Goal: Information Seeking & Learning: Learn about a topic

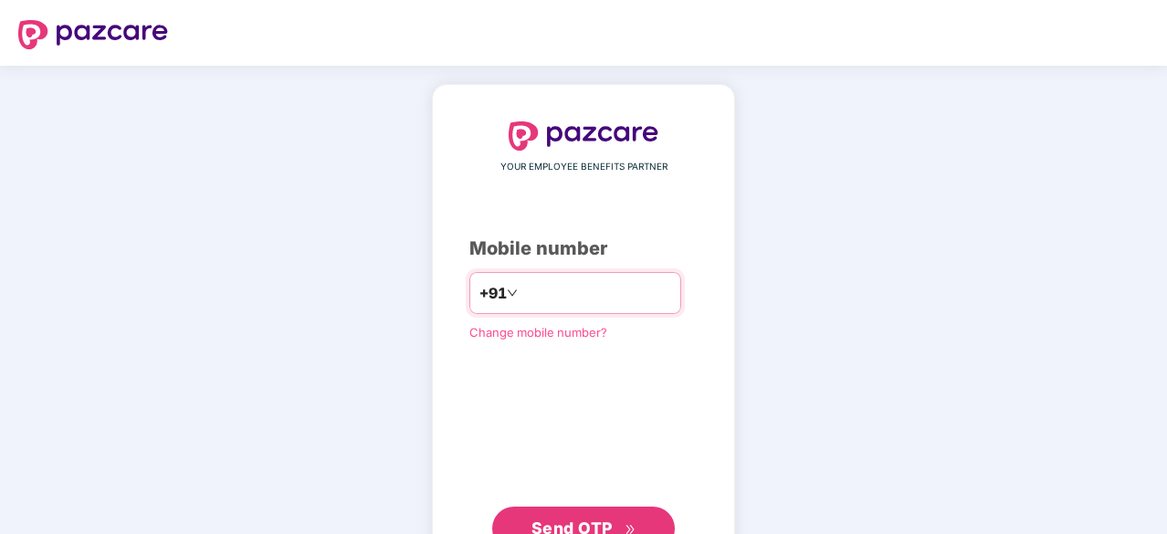
click at [584, 286] on input "number" at bounding box center [596, 292] width 150 height 29
type input "**********"
click at [928, 414] on div "**********" at bounding box center [583, 335] width 1167 height 539
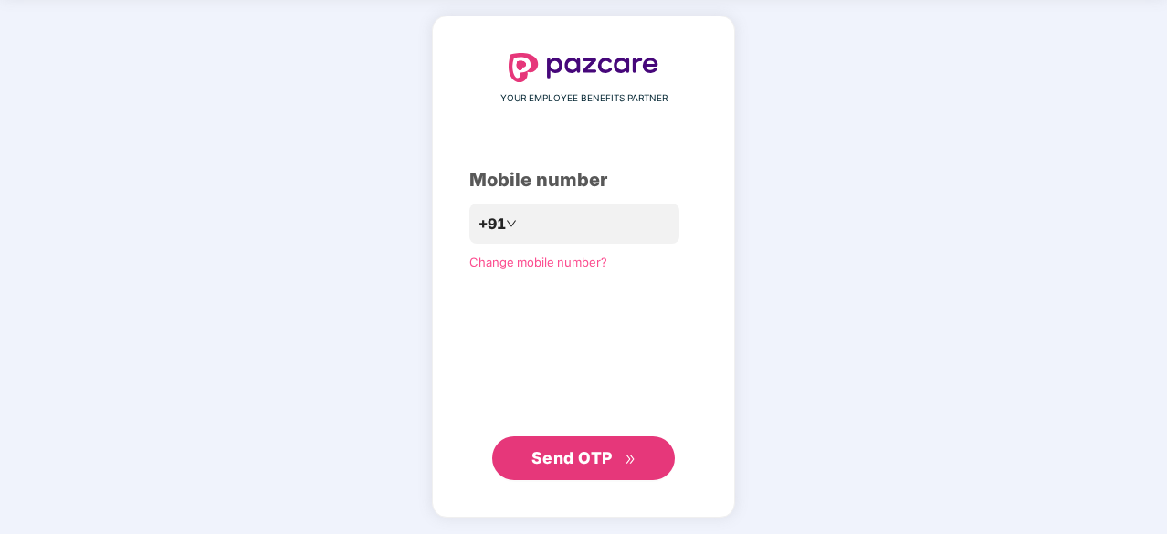
click at [586, 455] on span "Send OTP" at bounding box center [571, 457] width 81 height 19
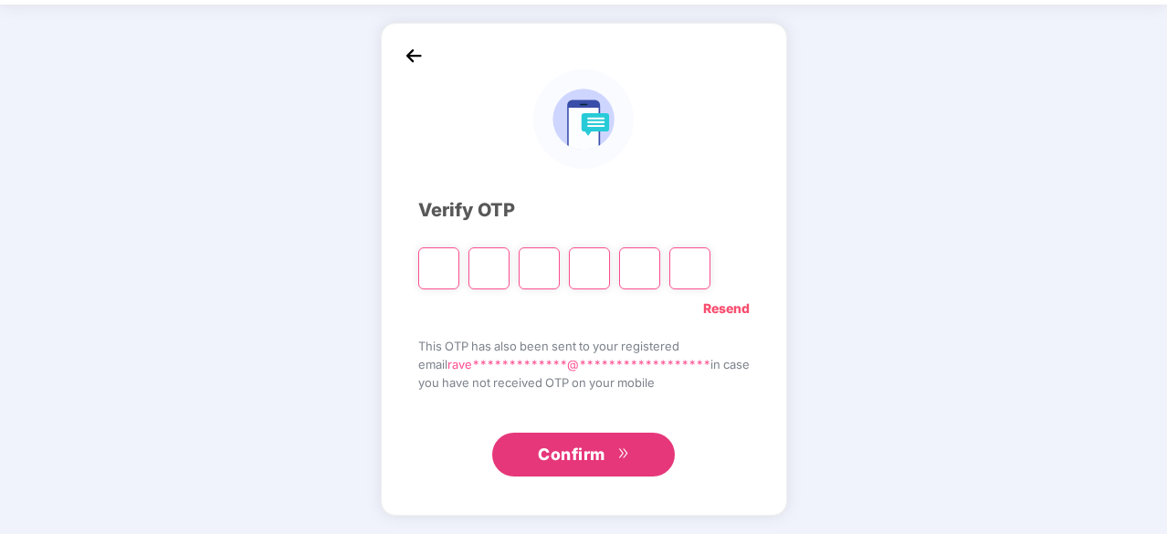
scroll to position [60, 0]
click at [442, 266] on input "Please enter verification code. Digit 1" at bounding box center [438, 269] width 41 height 42
paste input "*"
type input "*"
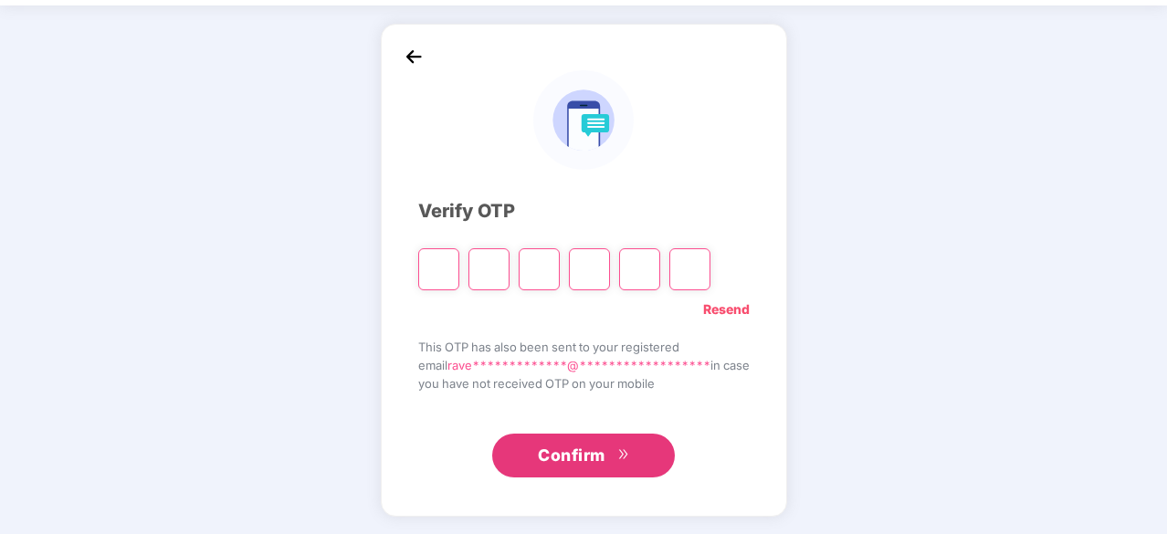
type input "*"
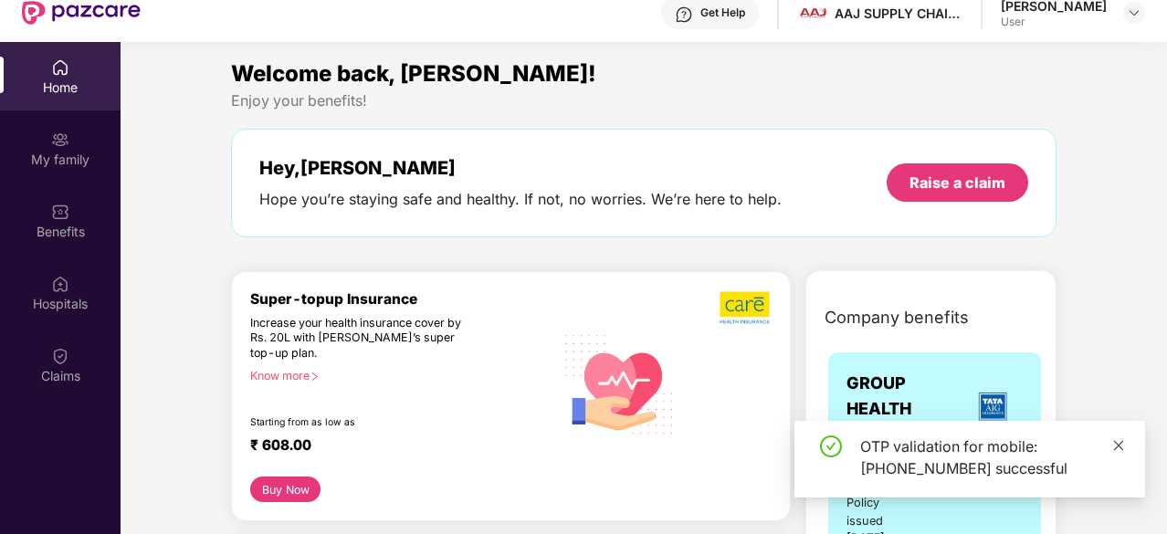
click at [1124, 447] on icon "close" at bounding box center [1118, 445] width 13 height 13
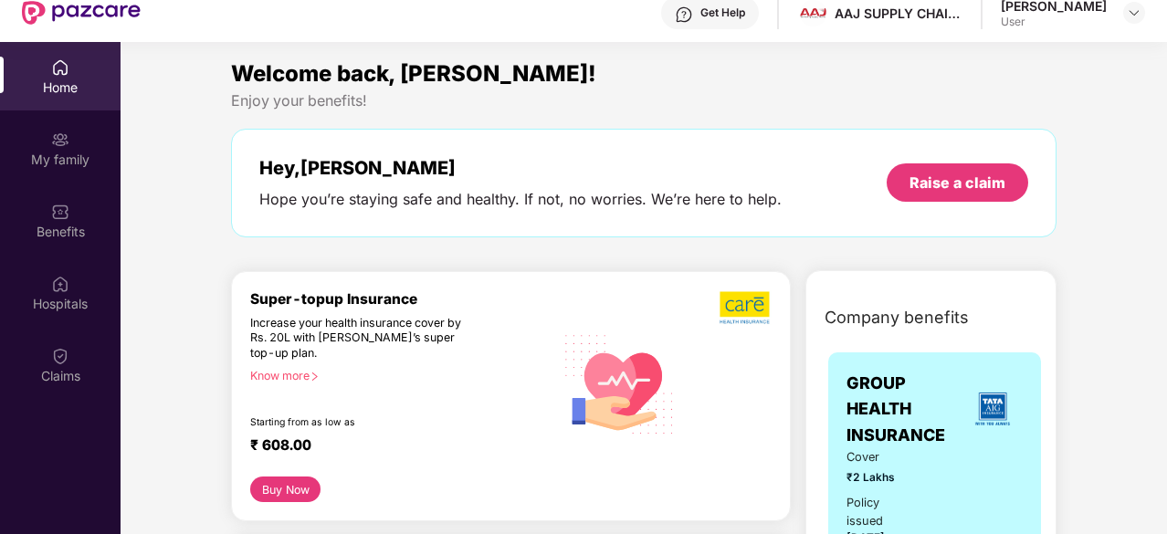
scroll to position [0, 0]
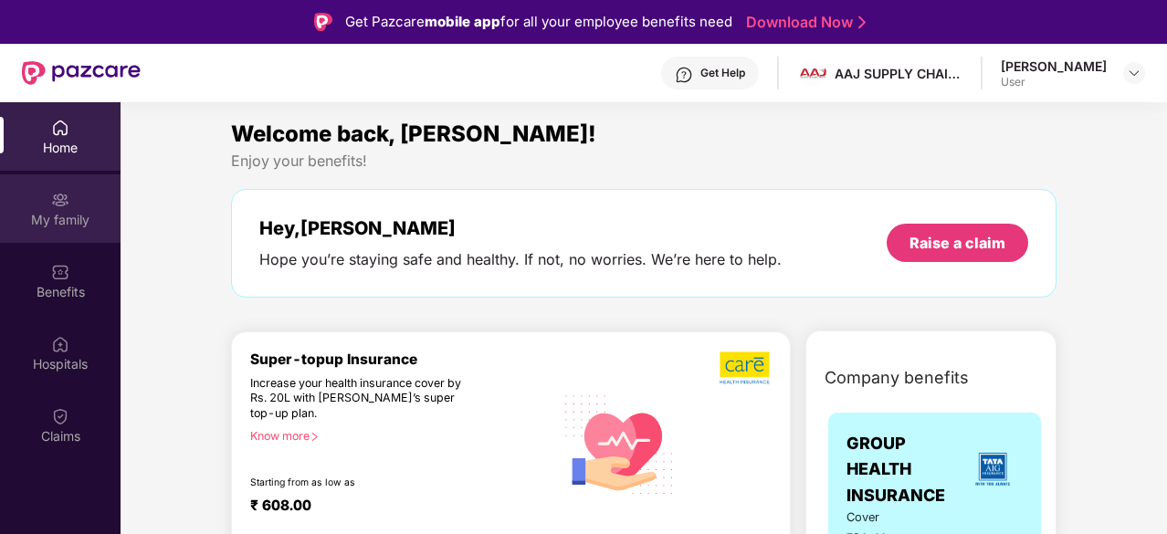
click at [37, 203] on div "My family" at bounding box center [60, 208] width 121 height 68
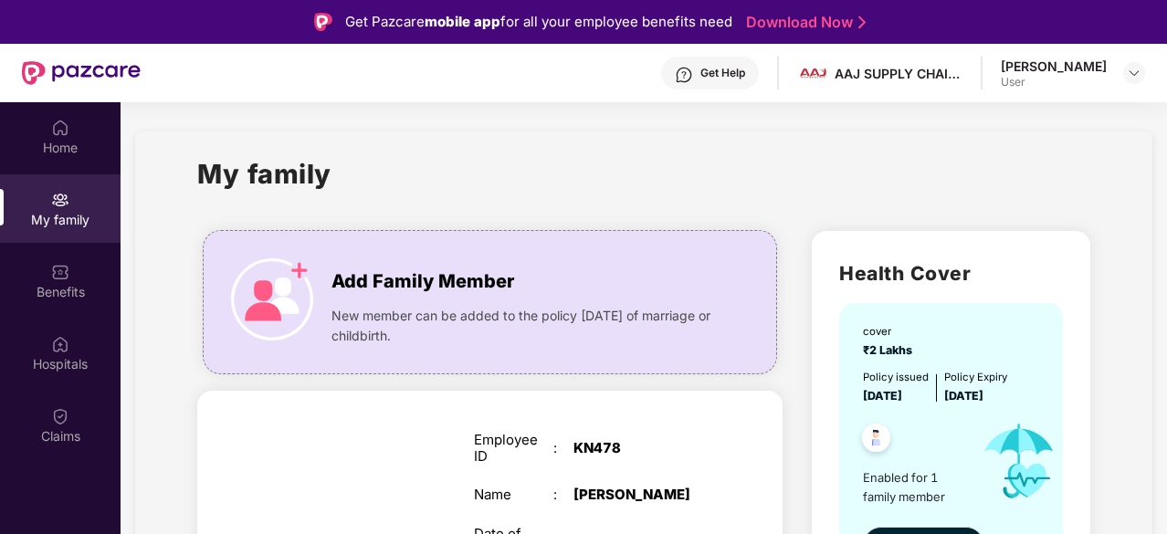
scroll to position [50, 0]
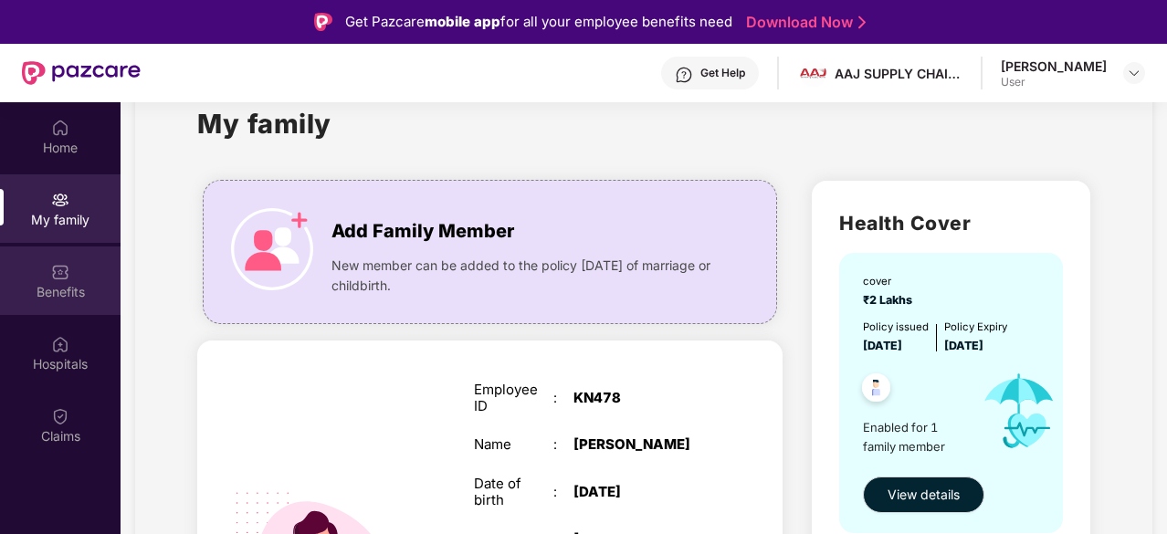
click at [58, 283] on div "Benefits" at bounding box center [60, 292] width 121 height 18
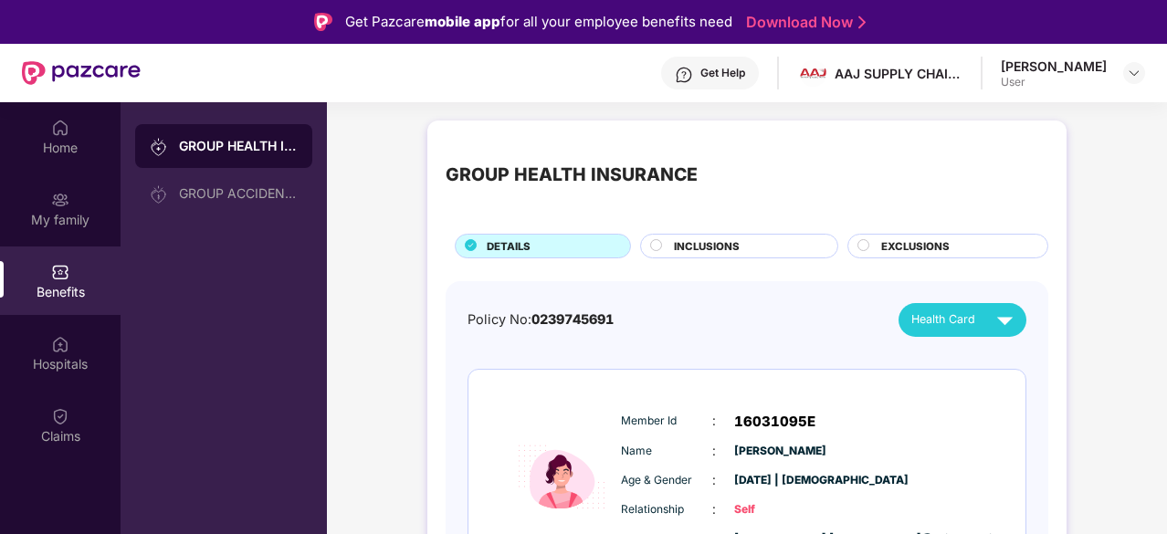
scroll to position [81, 0]
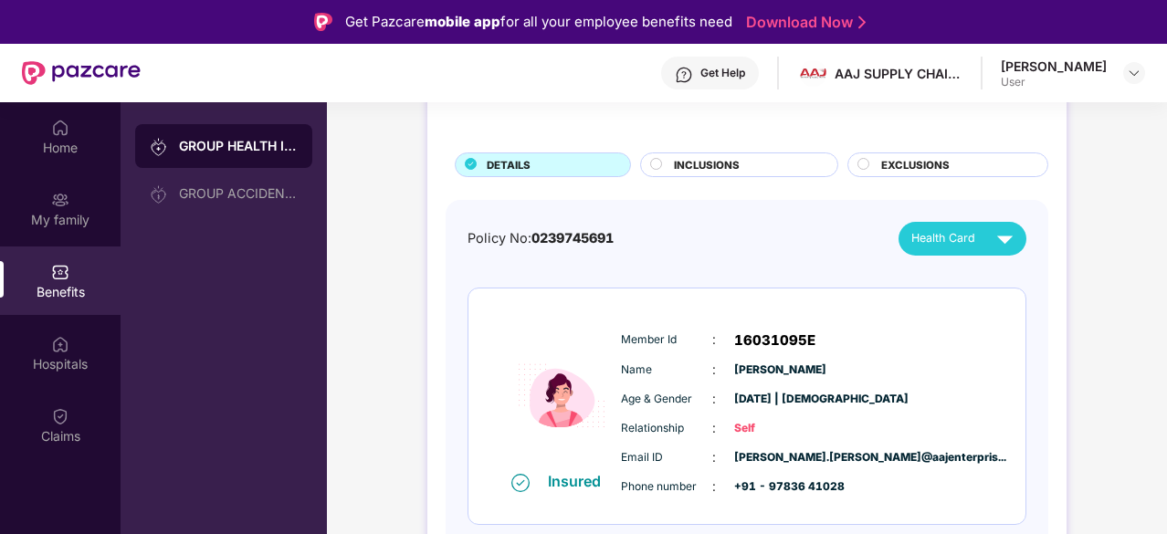
click at [760, 160] on div "INCLUSIONS" at bounding box center [746, 166] width 163 height 19
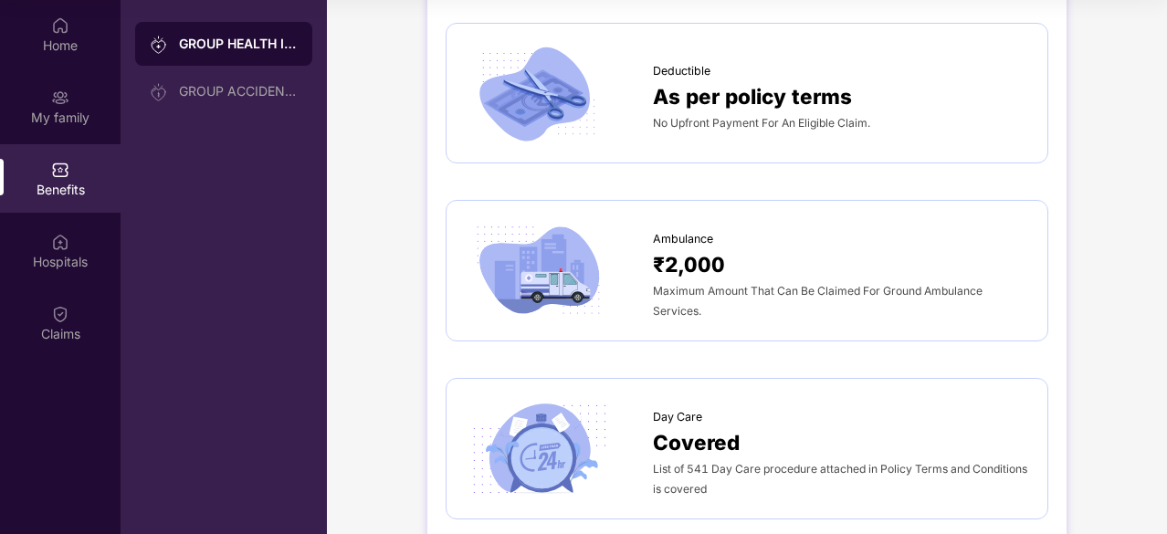
scroll to position [1284, 0]
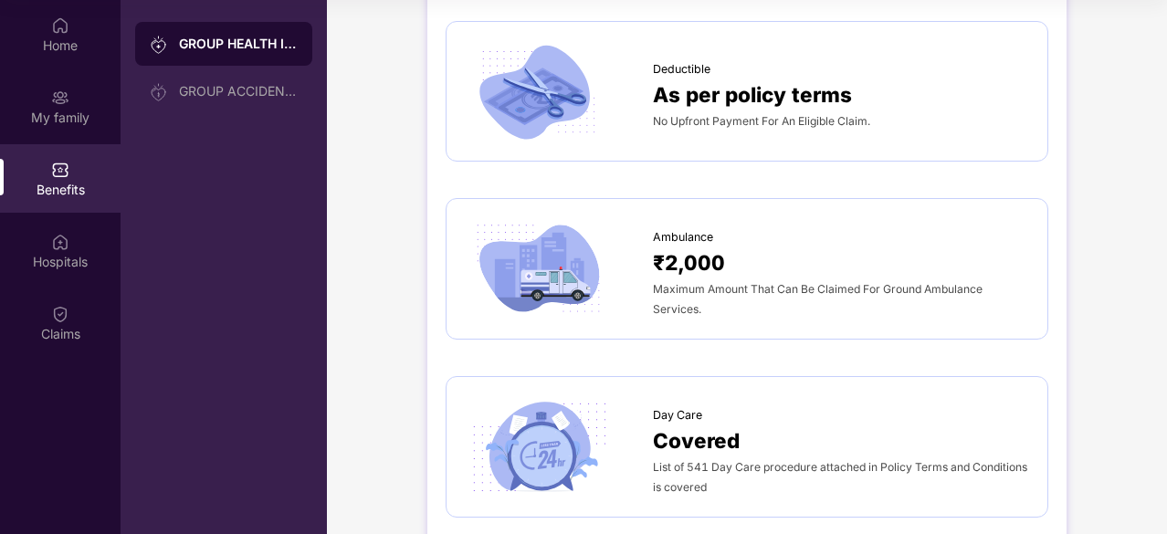
click at [701, 425] on span "Covered" at bounding box center [696, 441] width 87 height 32
click at [537, 450] on img at bounding box center [539, 446] width 148 height 103
click at [735, 450] on span "Covered" at bounding box center [696, 441] width 87 height 32
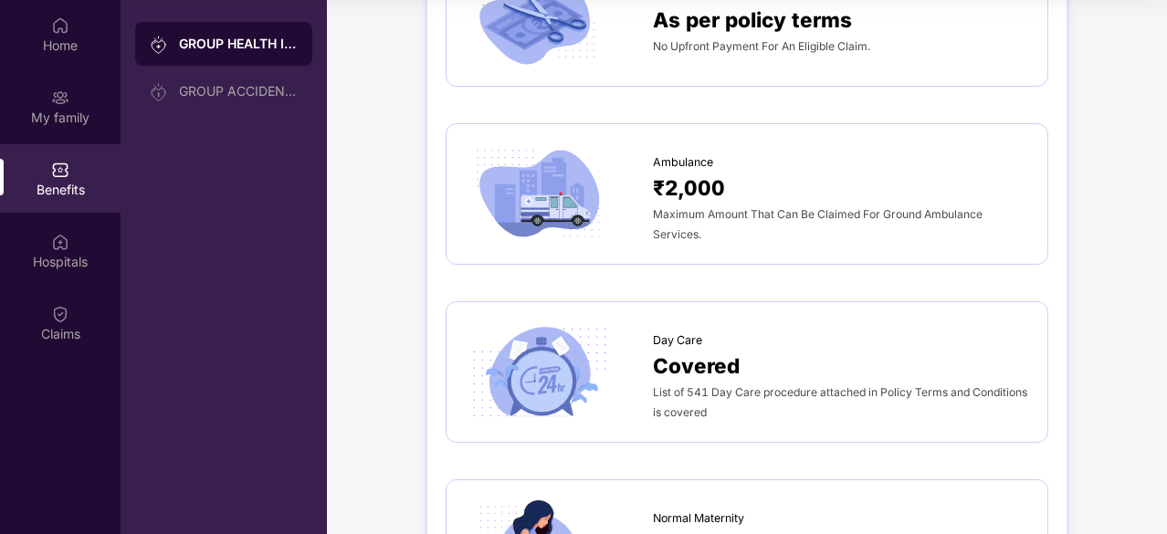
scroll to position [1360, 0]
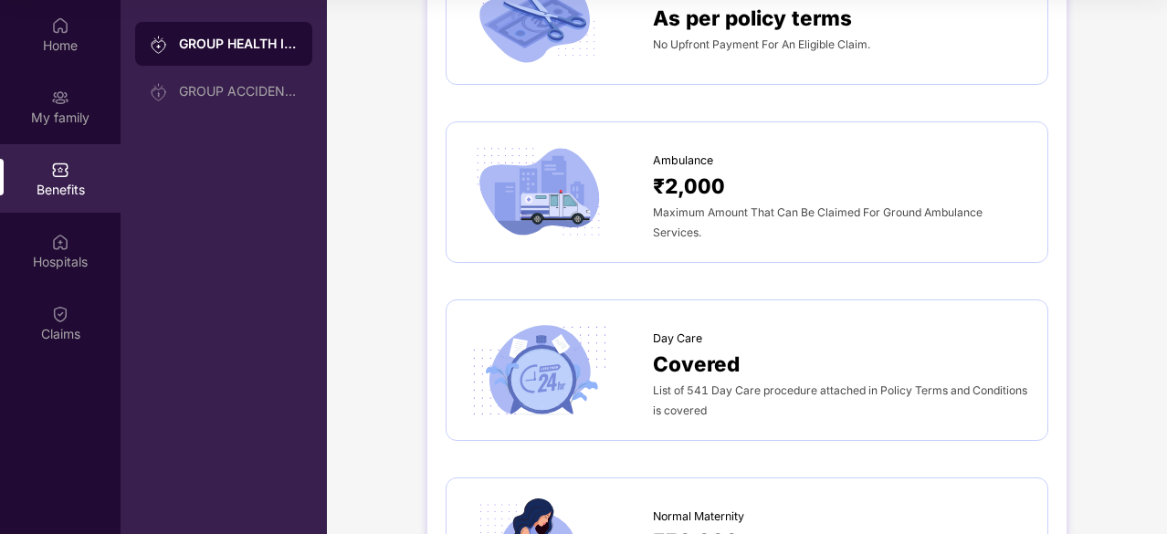
click at [703, 351] on span "Covered" at bounding box center [696, 364] width 87 height 32
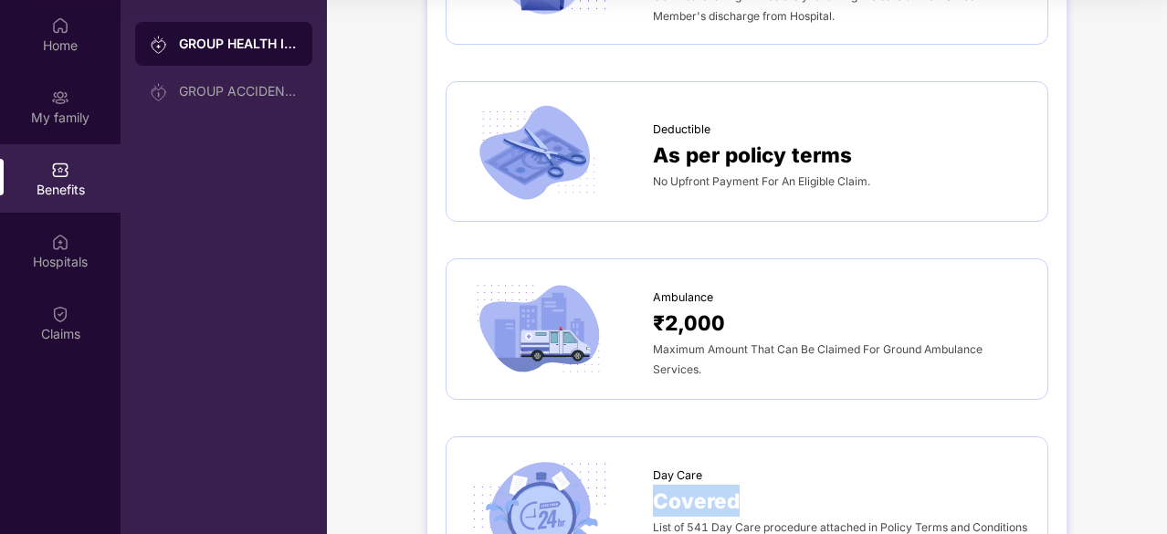
scroll to position [1220, 0]
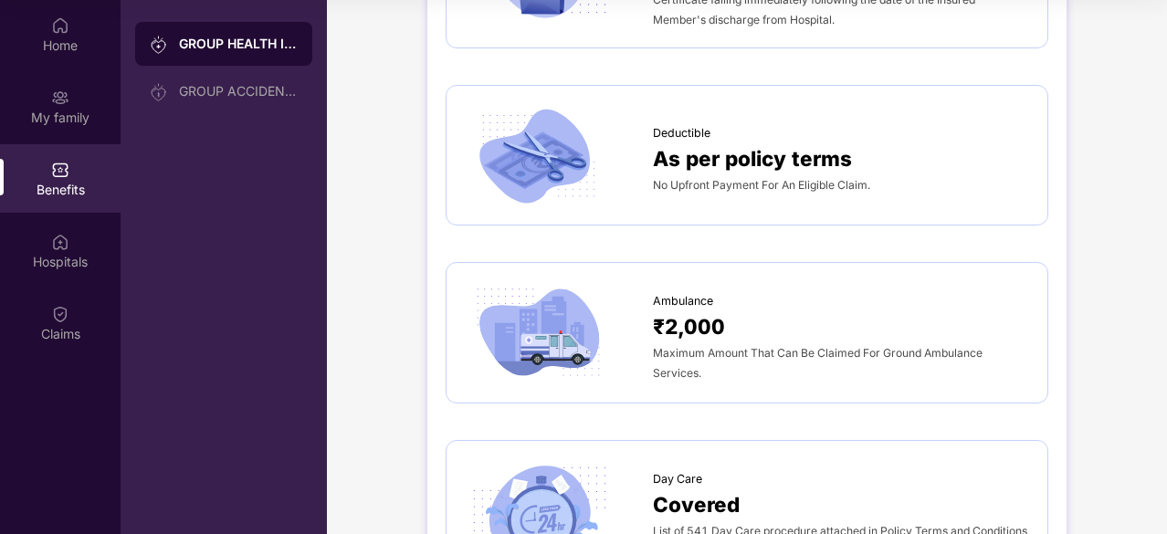
click at [703, 351] on span "Maximum Amount That Can Be Claimed For Ground Ambulance Services." at bounding box center [818, 363] width 330 height 34
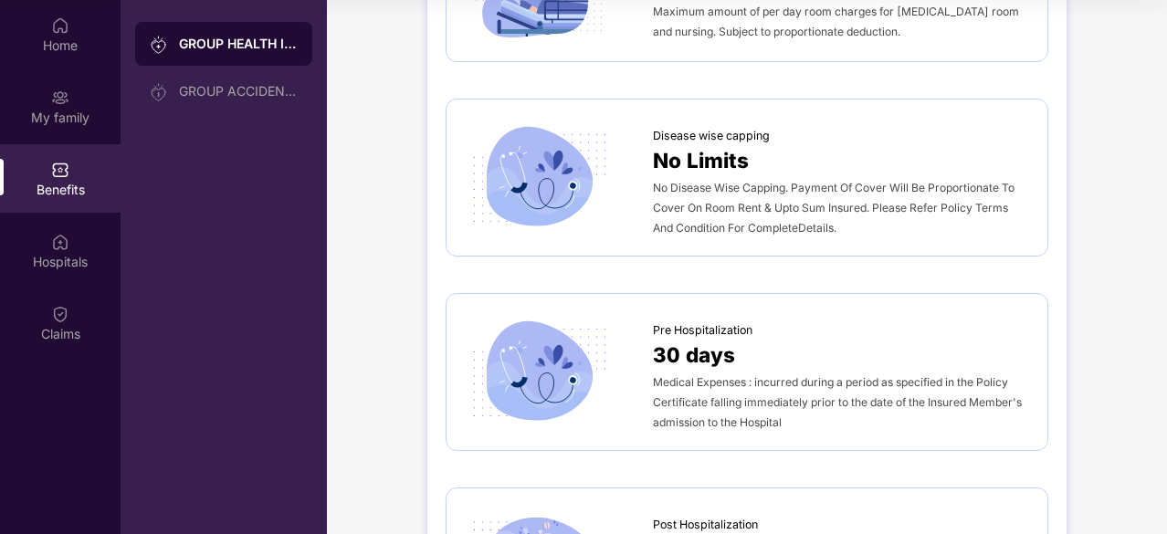
scroll to position [0, 0]
